Goal: Information Seeking & Learning: Learn about a topic

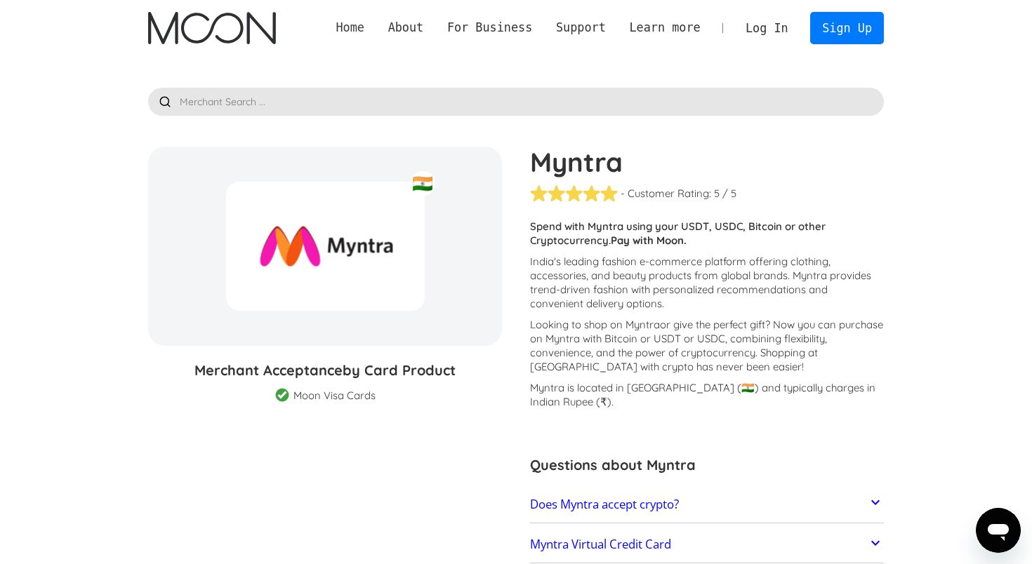
click at [354, 29] on link "Home" at bounding box center [350, 28] width 52 height 18
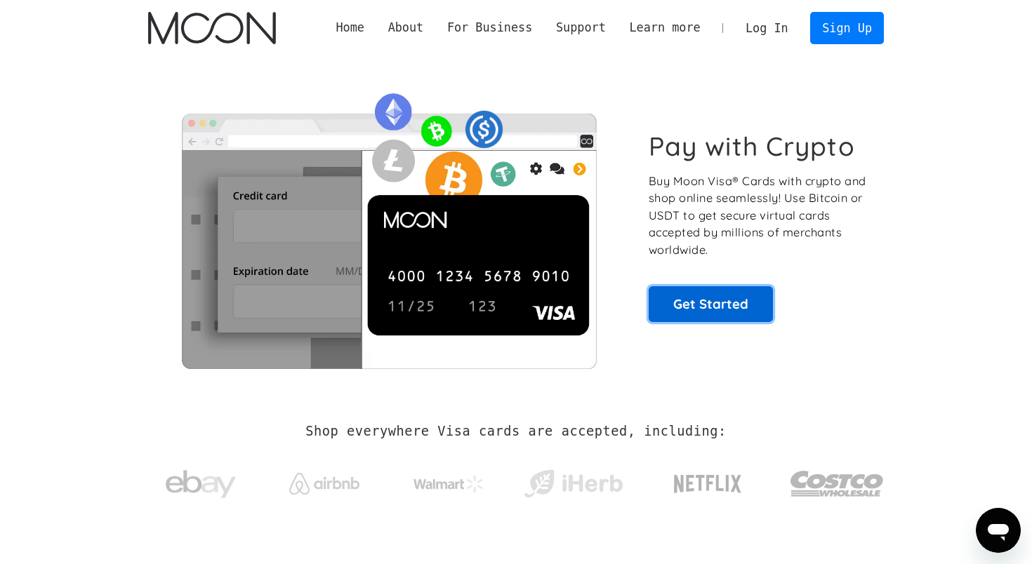
click at [726, 316] on link "Get Started" at bounding box center [710, 303] width 124 height 35
click at [352, 36] on link "Home" at bounding box center [350, 28] width 52 height 18
click link "Home"
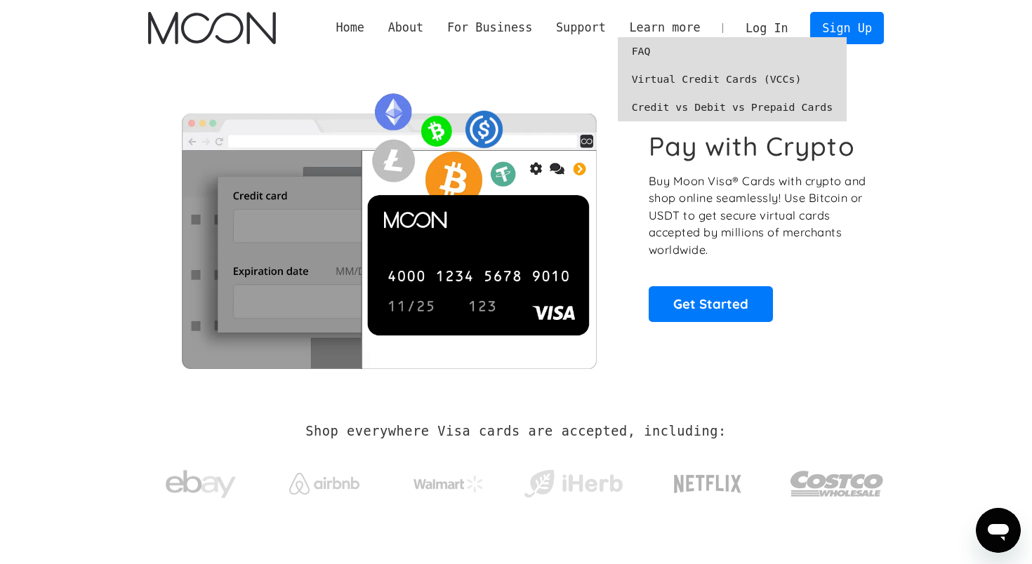
click at [662, 76] on link "Virtual Credit Cards (VCCs)" at bounding box center [732, 79] width 229 height 28
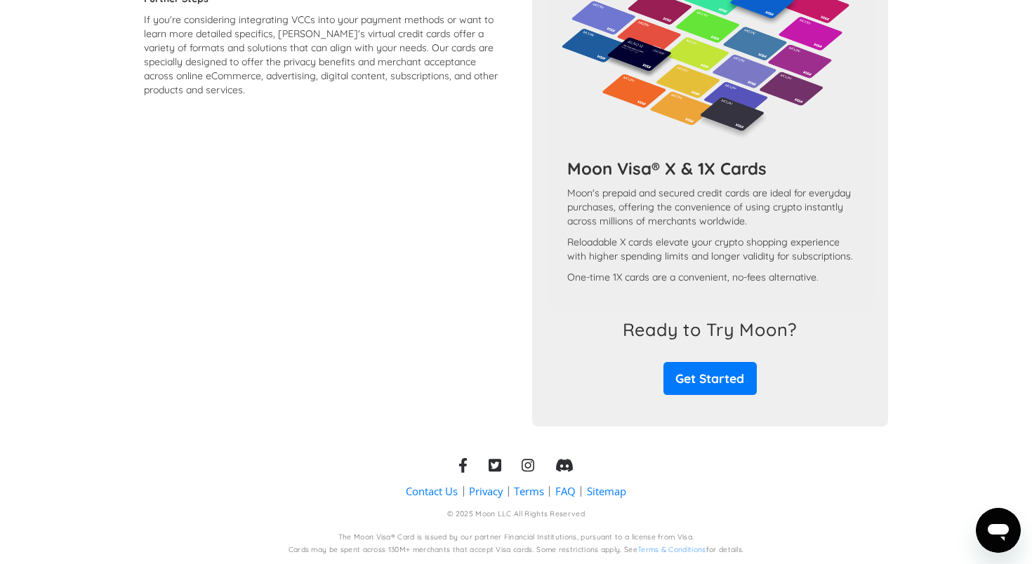
scroll to position [145, 0]
